Goal: Find specific page/section

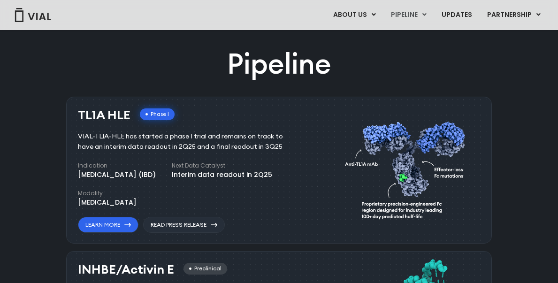
scroll to position [547, 0]
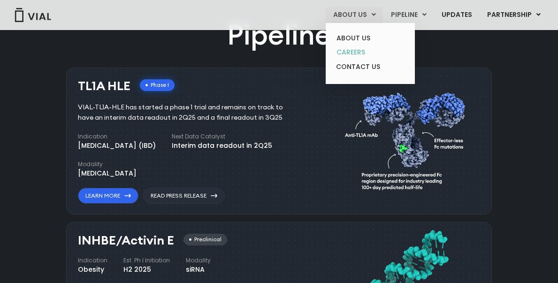
click at [348, 51] on link "CAREERS" at bounding box center [370, 52] width 82 height 15
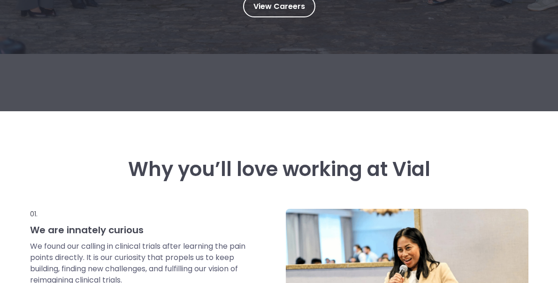
scroll to position [255, 0]
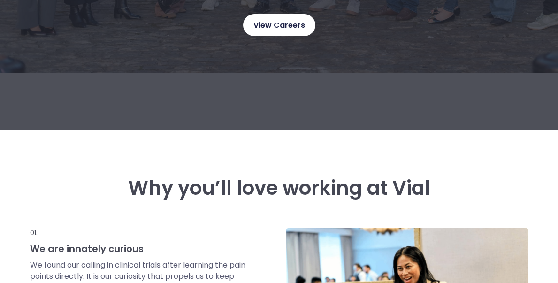
click at [282, 18] on link "View Careers" at bounding box center [279, 25] width 72 height 22
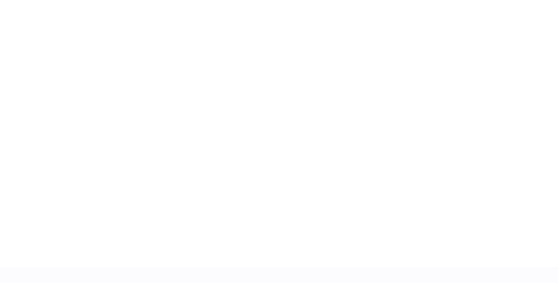
scroll to position [1498, 0]
